Goal: Task Accomplishment & Management: Use online tool/utility

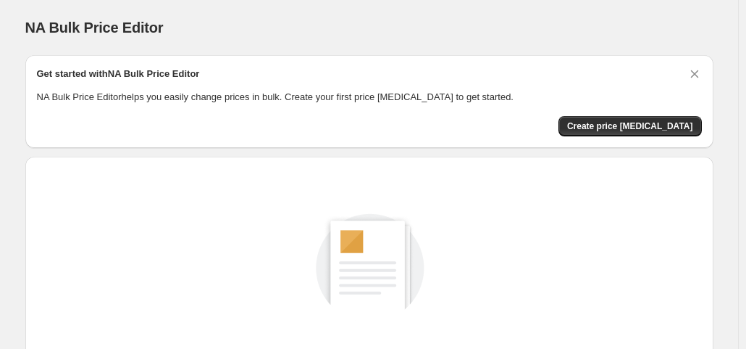
scroll to position [193, 0]
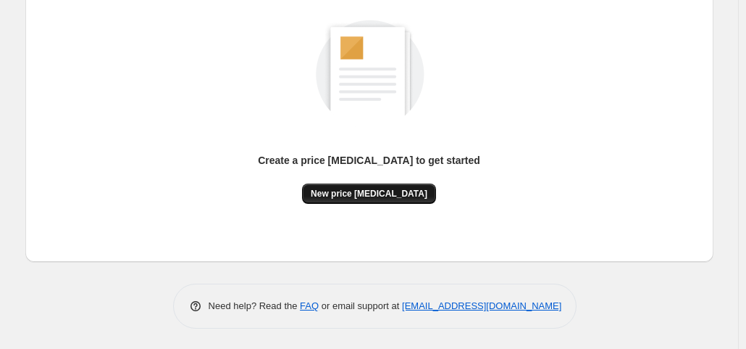
click at [365, 186] on button "New price [MEDICAL_DATA]" at bounding box center [369, 193] width 134 height 20
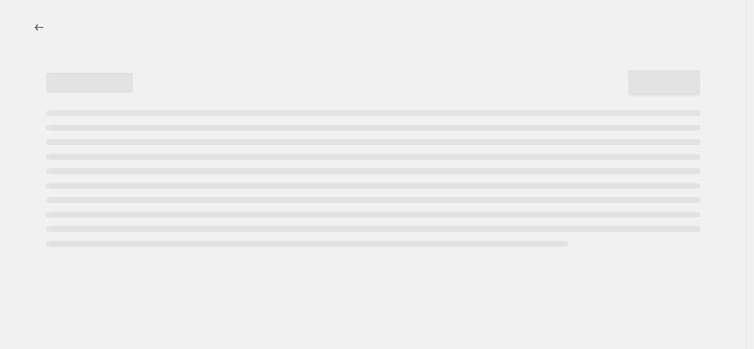
select select "percentage"
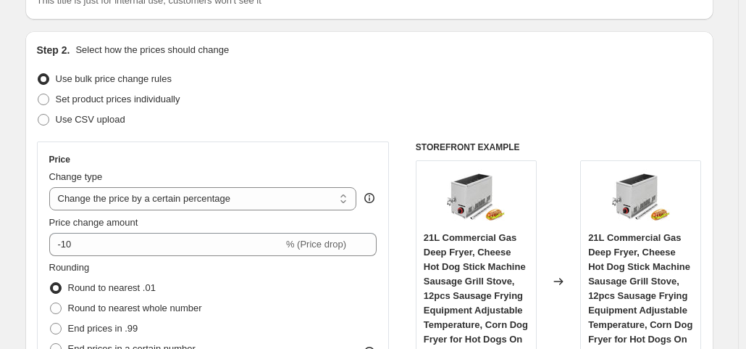
scroll to position [217, 0]
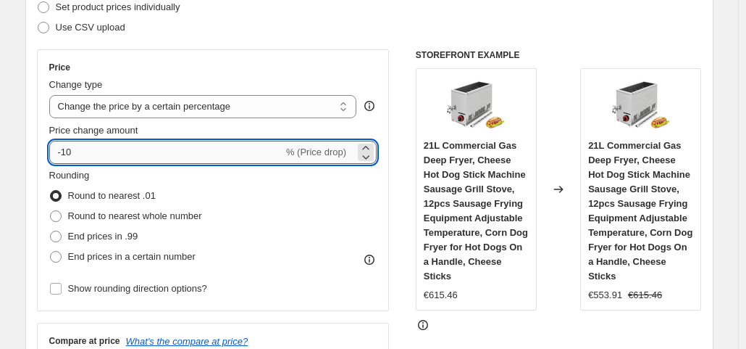
click at [162, 141] on input "-10" at bounding box center [166, 152] width 234 height 23
type input "-1"
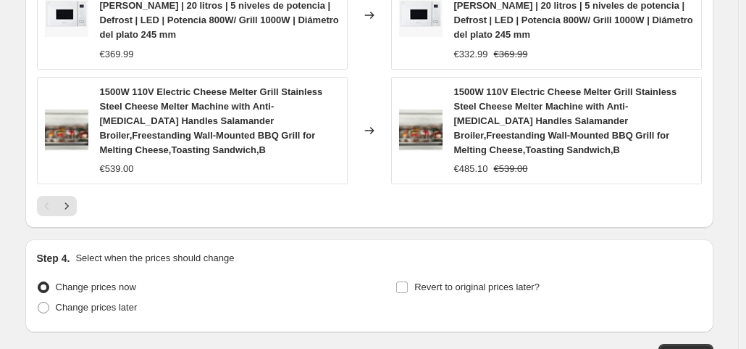
scroll to position [1265, 0]
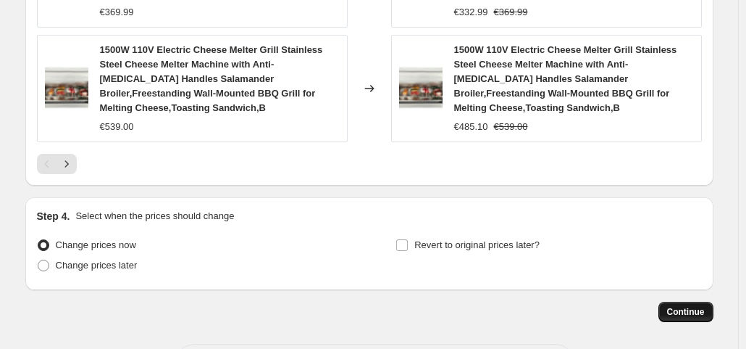
type input "-35"
click at [678, 306] on span "Continue" at bounding box center [686, 312] width 38 height 12
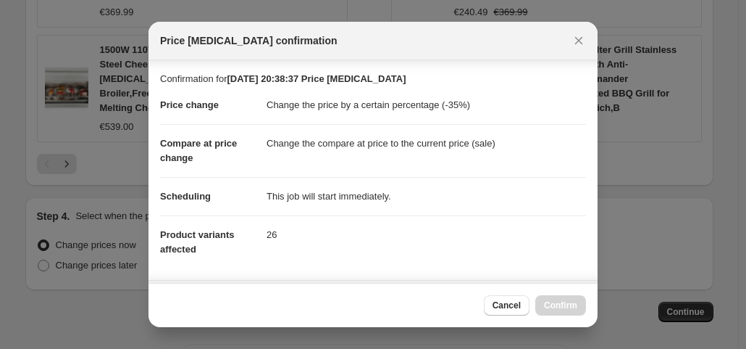
scroll to position [259, 0]
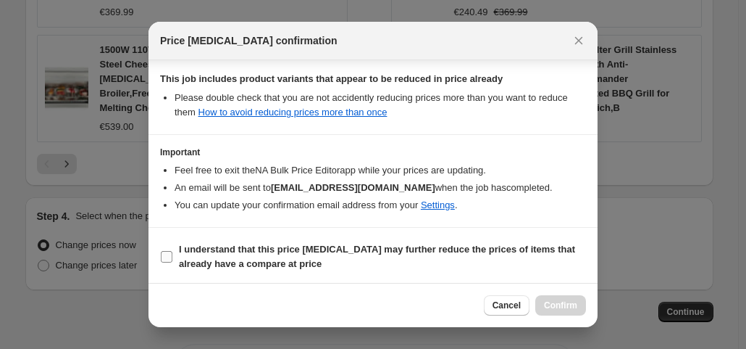
click at [174, 254] on label "I understand that this price [MEDICAL_DATA] may further reduce the prices of it…" at bounding box center [373, 256] width 426 height 35
click at [172, 254] on input "I understand that this price [MEDICAL_DATA] may further reduce the prices of it…" at bounding box center [167, 257] width 12 height 12
checkbox input "true"
click at [575, 299] on button "Confirm" at bounding box center [561, 305] width 51 height 20
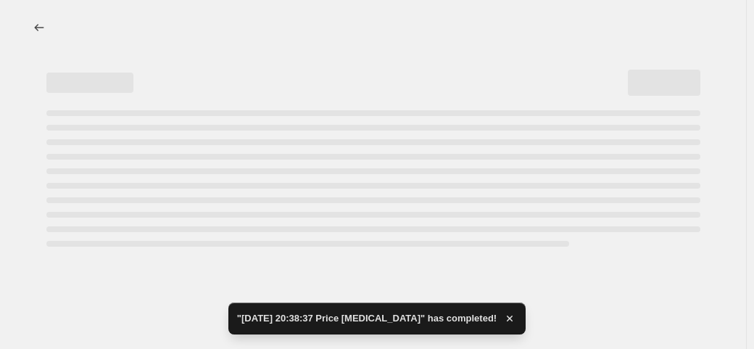
select select "percentage"
